Goal: Transaction & Acquisition: Purchase product/service

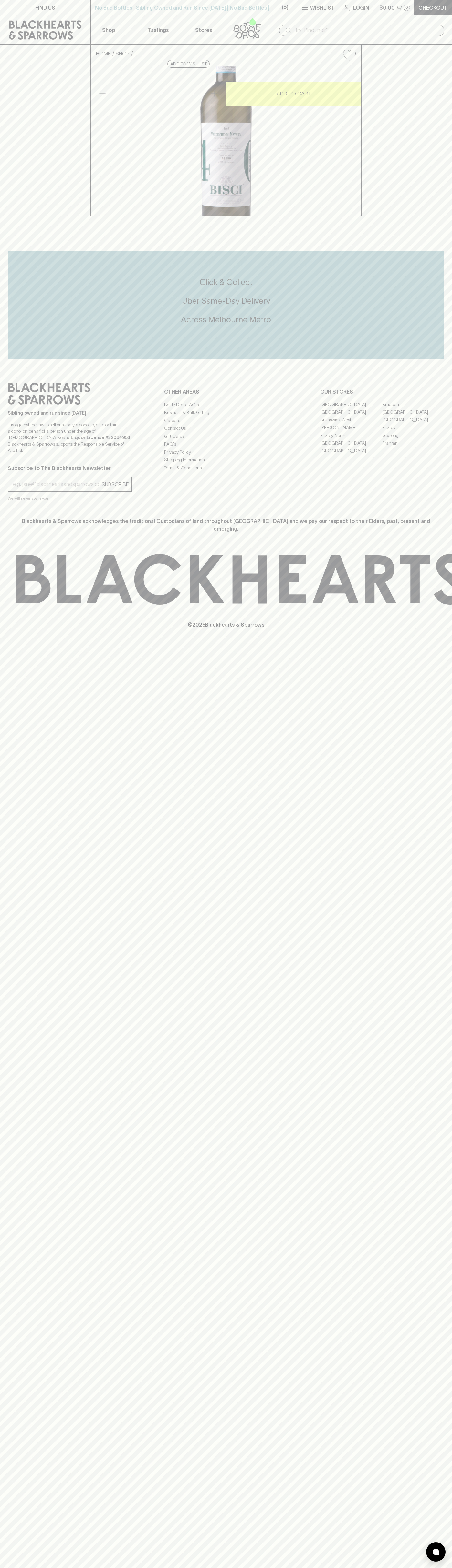
click at [280, 3] on link at bounding box center [284, 7] width 27 height 15
click at [428, 1023] on div "FIND US | No Bad Bottles | Sibling Owned and Run Since [DATE] | No Bad Bottles …" at bounding box center [226, 784] width 452 height 1568
click at [319, 1567] on html "FIND US | No Bad Bottles | Sibling Owned and Run Since [DATE] | No Bad Bottles …" at bounding box center [226, 784] width 452 height 1568
click at [4, 30] on link at bounding box center [45, 30] width 90 height 29
